Goal: Task Accomplishment & Management: Manage account settings

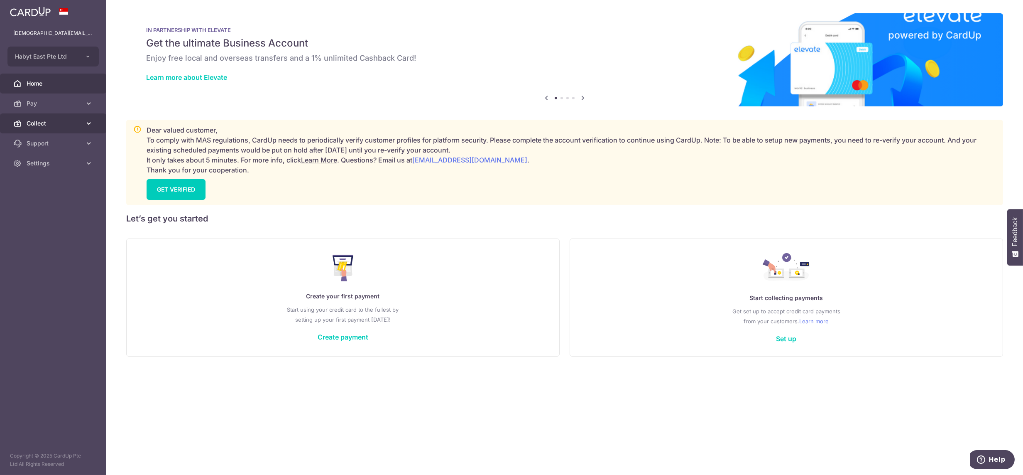
click at [56, 123] on span "Collect" at bounding box center [54, 123] width 55 height 8
click at [55, 139] on span "Dashboard" at bounding box center [54, 143] width 55 height 8
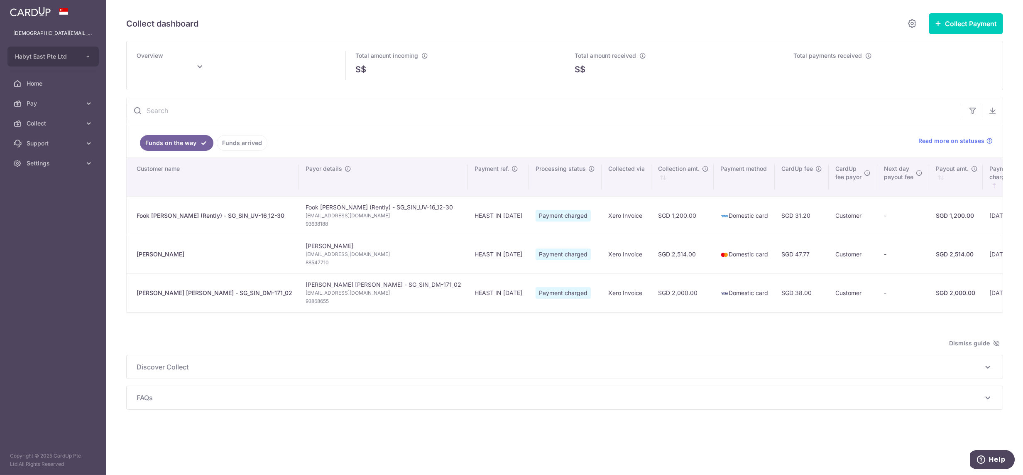
type input "[DATE]"
click at [61, 164] on span "Settings" at bounding box center [54, 163] width 55 height 8
click at [43, 201] on span "Logout" at bounding box center [54, 203] width 55 height 8
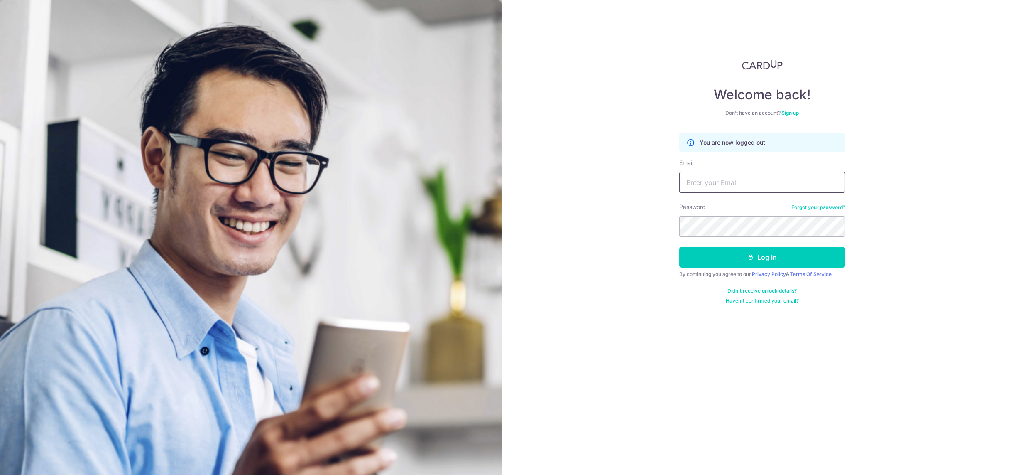
click at [778, 176] on input "Email" at bounding box center [763, 182] width 166 height 21
click at [752, 183] on input "Email" at bounding box center [763, 182] width 166 height 21
paste input "lady.labarda+hone@habyt.com"
type input "lady.labarda+hone@habyt.com"
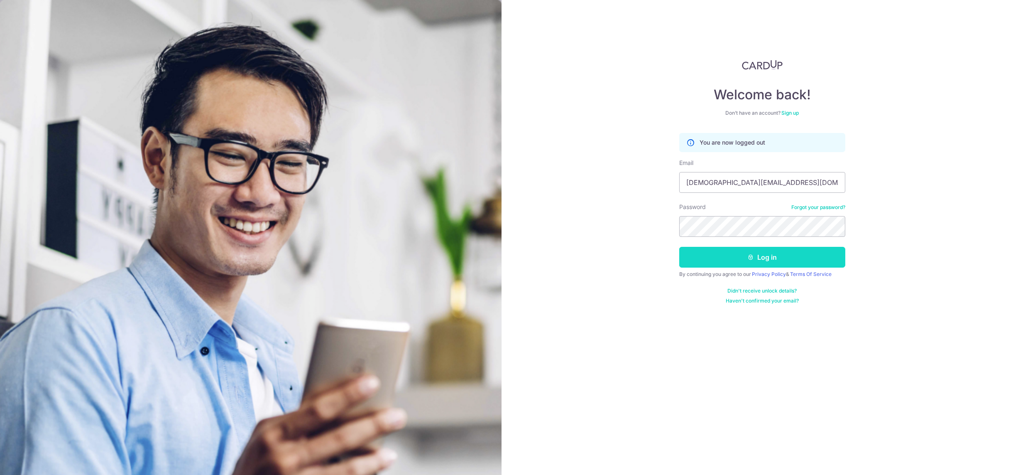
click at [739, 258] on button "Log in" at bounding box center [763, 257] width 166 height 21
